Goal: Task Accomplishment & Management: Manage account settings

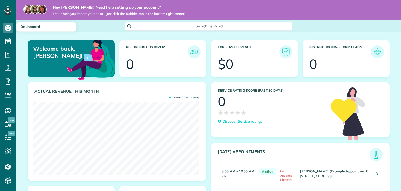
scroll to position [73, 165]
click at [8, 32] on icon at bounding box center [8, 28] width 10 height 10
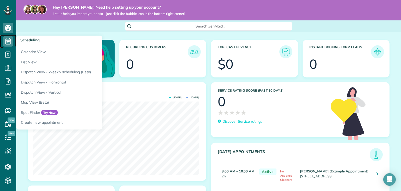
click at [9, 44] on icon at bounding box center [8, 41] width 10 height 10
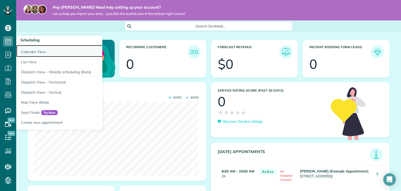
click at [31, 51] on link "Calendar View" at bounding box center [81, 51] width 130 height 12
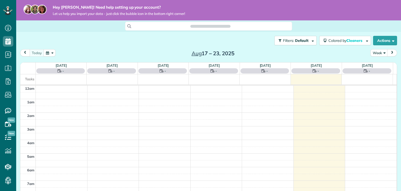
scroll to position [94, 0]
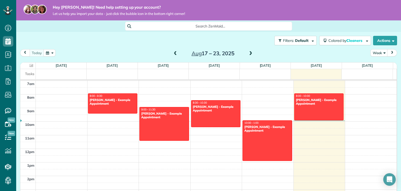
click at [250, 51] on span at bounding box center [251, 53] width 6 height 5
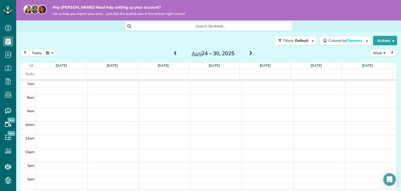
click at [169, 53] on div "[DATE] Week [DATE] – [DATE]" at bounding box center [208, 54] width 377 height 10
click at [173, 54] on span at bounding box center [176, 53] width 6 height 5
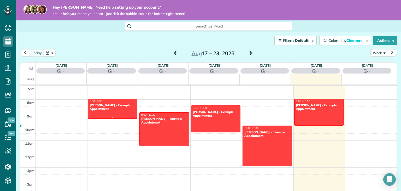
click at [110, 107] on link "8:00 - 9:30 [PERSON_NAME] - Example Appointment [STREET_ADDRESS]" at bounding box center [113, 108] width 50 height 20
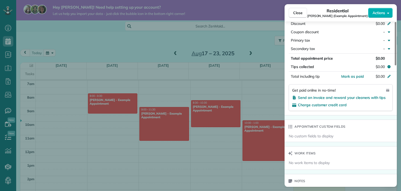
scroll to position [290, 0]
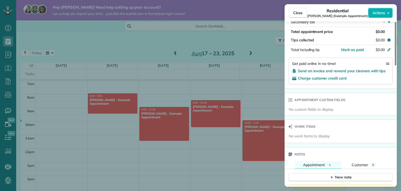
click at [313, 135] on span "No work items to display" at bounding box center [309, 135] width 41 height 5
click at [292, 128] on icon at bounding box center [290, 126] width 4 height 4
drag, startPoint x: 309, startPoint y: 142, endPoint x: 310, endPoint y: 138, distance: 4.0
click at [309, 140] on div "No work items to display" at bounding box center [340, 137] width 112 height 9
click at [310, 138] on span "No work items to display" at bounding box center [309, 135] width 41 height 5
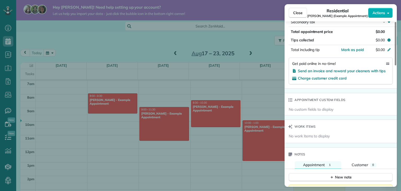
click at [323, 135] on span "No work items to display" at bounding box center [309, 135] width 41 height 5
click at [323, 133] on div "Work items" at bounding box center [340, 127] width 112 height 14
click at [317, 141] on div "No work items to display" at bounding box center [340, 137] width 112 height 9
click at [306, 133] on div "Work items" at bounding box center [301, 127] width 34 height 14
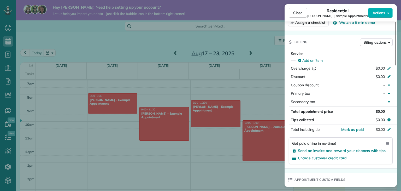
scroll to position [184, 0]
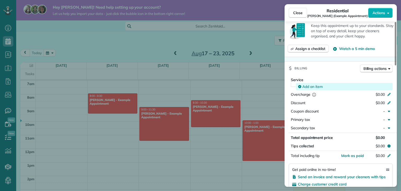
click at [329, 88] on div "Add an item" at bounding box center [344, 86] width 93 height 5
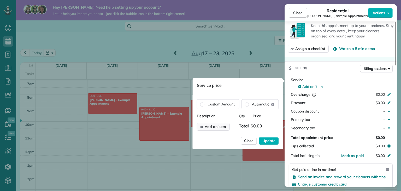
click at [218, 127] on span "Add an item" at bounding box center [215, 126] width 21 height 5
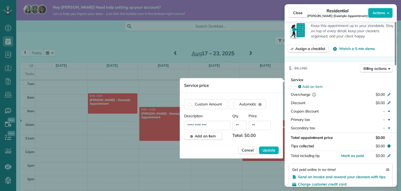
click at [213, 127] on input "**********" at bounding box center [207, 124] width 46 height 9
type input "*"
type input "**********"
drag, startPoint x: 254, startPoint y: 125, endPoint x: 259, endPoint y: 129, distance: 6.5
click at [254, 125] on input "**" at bounding box center [259, 124] width 22 height 9
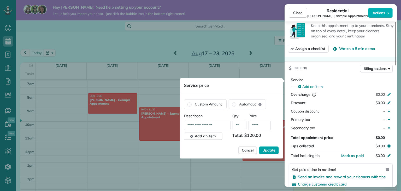
type input "****"
drag, startPoint x: 269, startPoint y: 149, endPoint x: 321, endPoint y: 149, distance: 51.9
click at [269, 149] on span "Update" at bounding box center [268, 149] width 13 height 5
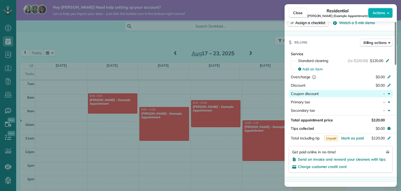
scroll to position [289, 0]
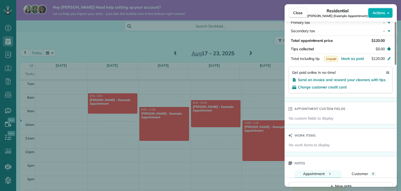
click at [316, 120] on span "No custom fields to display" at bounding box center [311, 117] width 45 height 5
click at [296, 138] on span "Work items" at bounding box center [304, 135] width 21 height 5
drag, startPoint x: 298, startPoint y: 148, endPoint x: 302, endPoint y: 149, distance: 3.5
click at [299, 147] on span "No work items to display" at bounding box center [309, 144] width 41 height 5
click at [317, 147] on span "No work items to display" at bounding box center [309, 144] width 41 height 5
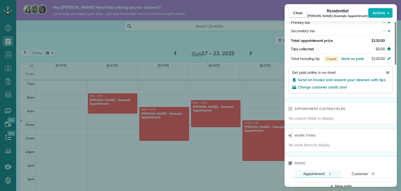
click at [317, 147] on span "No work items to display" at bounding box center [309, 144] width 41 height 5
click at [318, 146] on span "No work items to display" at bounding box center [309, 144] width 41 height 5
click at [325, 142] on div "Work items" at bounding box center [340, 135] width 112 height 14
click at [311, 136] on span "Work items" at bounding box center [304, 135] width 21 height 5
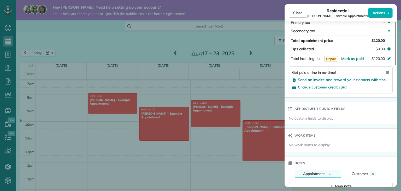
drag, startPoint x: 303, startPoint y: 136, endPoint x: 315, endPoint y: 136, distance: 12.0
click at [311, 136] on span "Work items" at bounding box center [304, 135] width 21 height 5
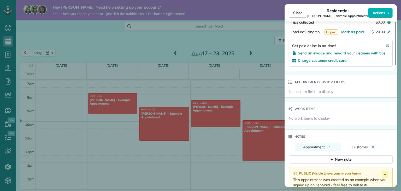
scroll to position [369, 0]
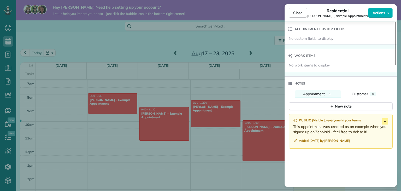
click at [388, 124] on icon at bounding box center [385, 121] width 6 height 6
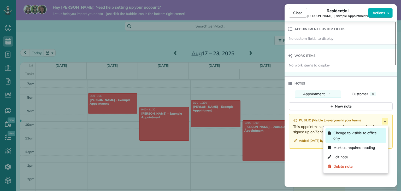
click at [344, 139] on span "Change to visible to office only" at bounding box center [358, 135] width 51 height 10
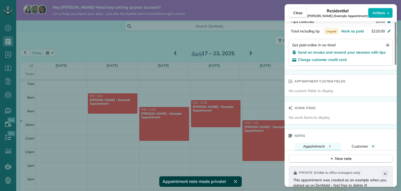
scroll to position [290, 0]
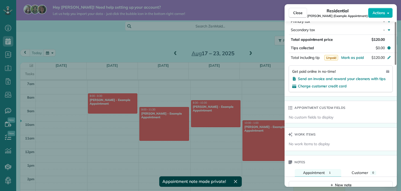
click at [317, 144] on span "No work items to display" at bounding box center [309, 143] width 41 height 5
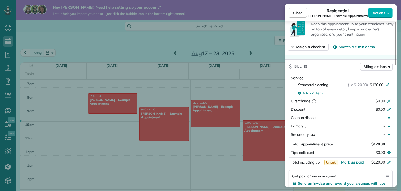
scroll to position [264, 0]
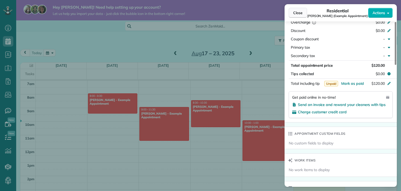
click at [302, 13] on button "Close" at bounding box center [298, 13] width 18 height 10
